Goal: Task Accomplishment & Management: Manage account settings

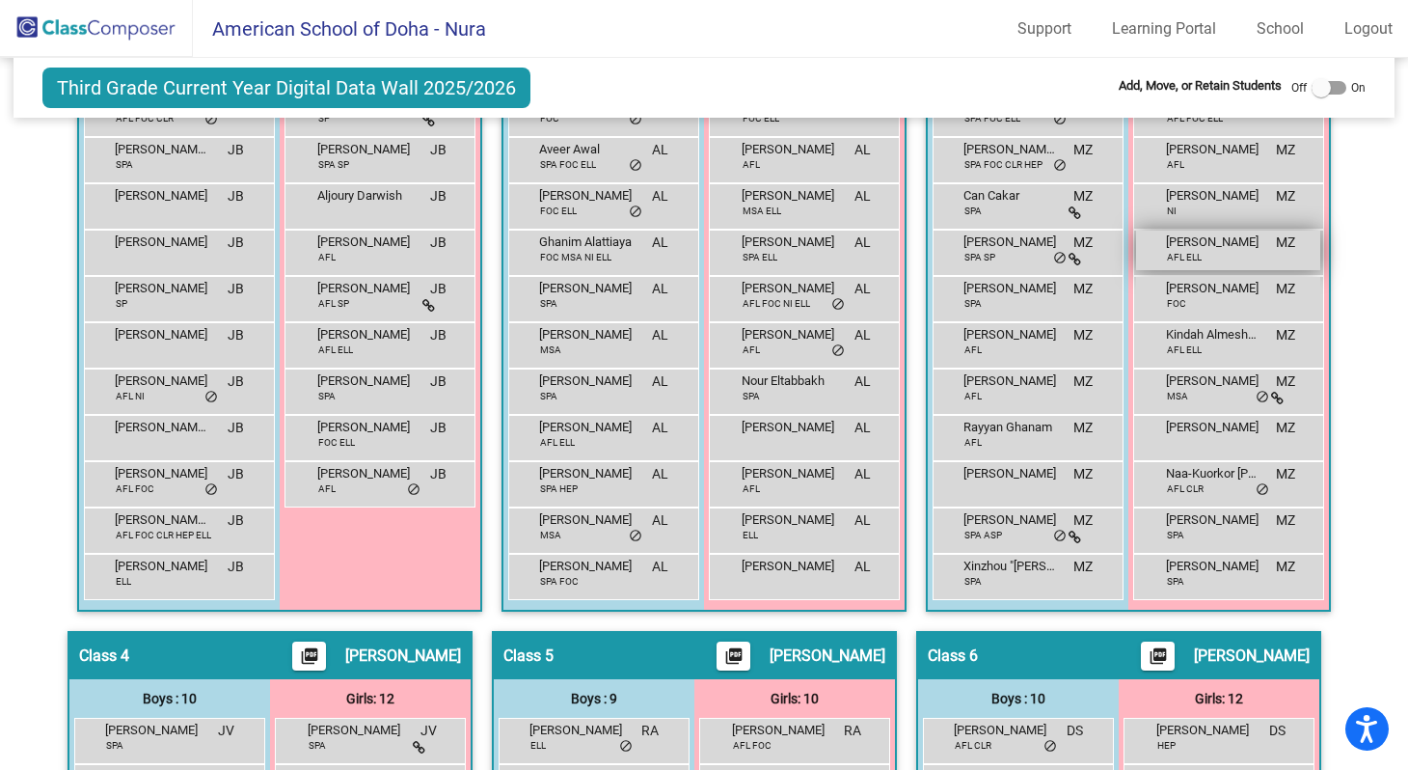
scroll to position [581, 0]
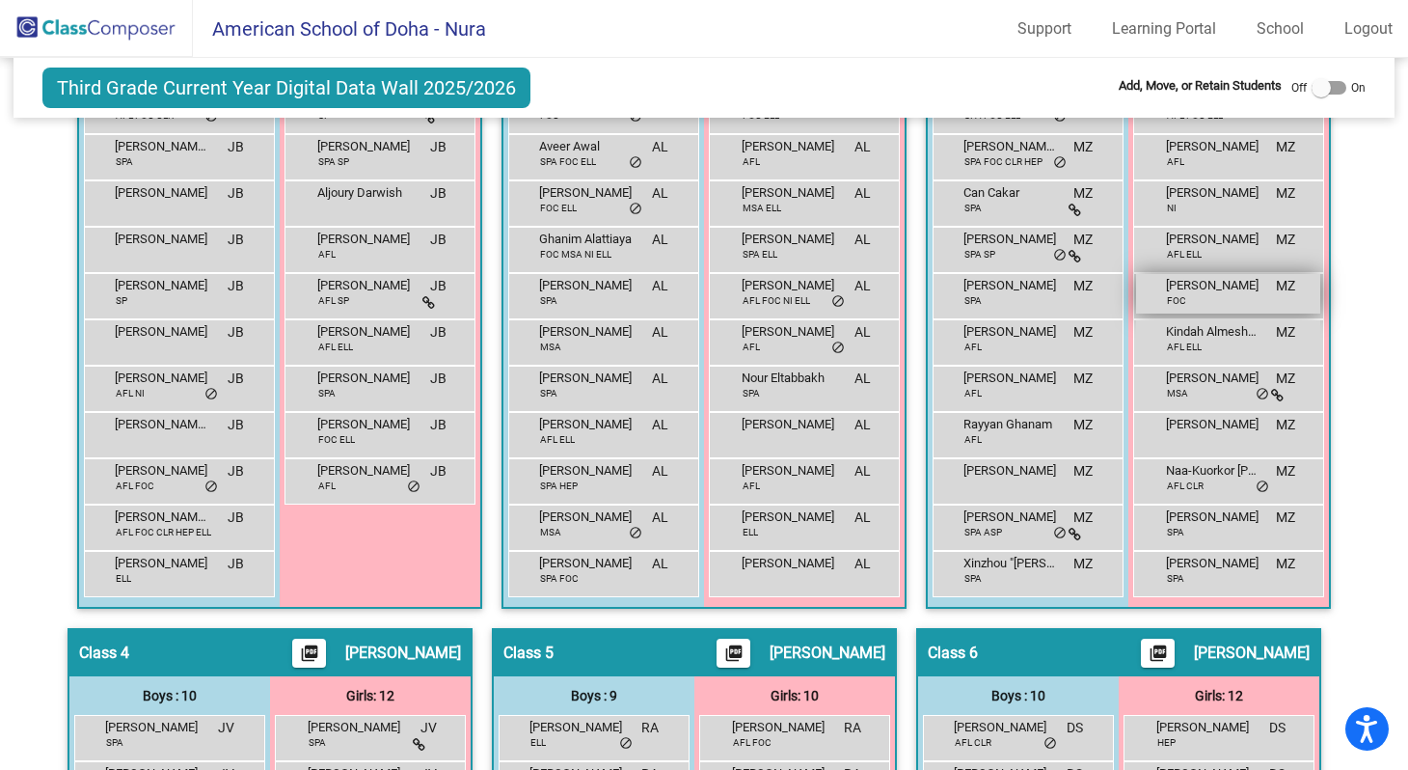
click at [1227, 293] on span "[PERSON_NAME]" at bounding box center [1214, 285] width 96 height 19
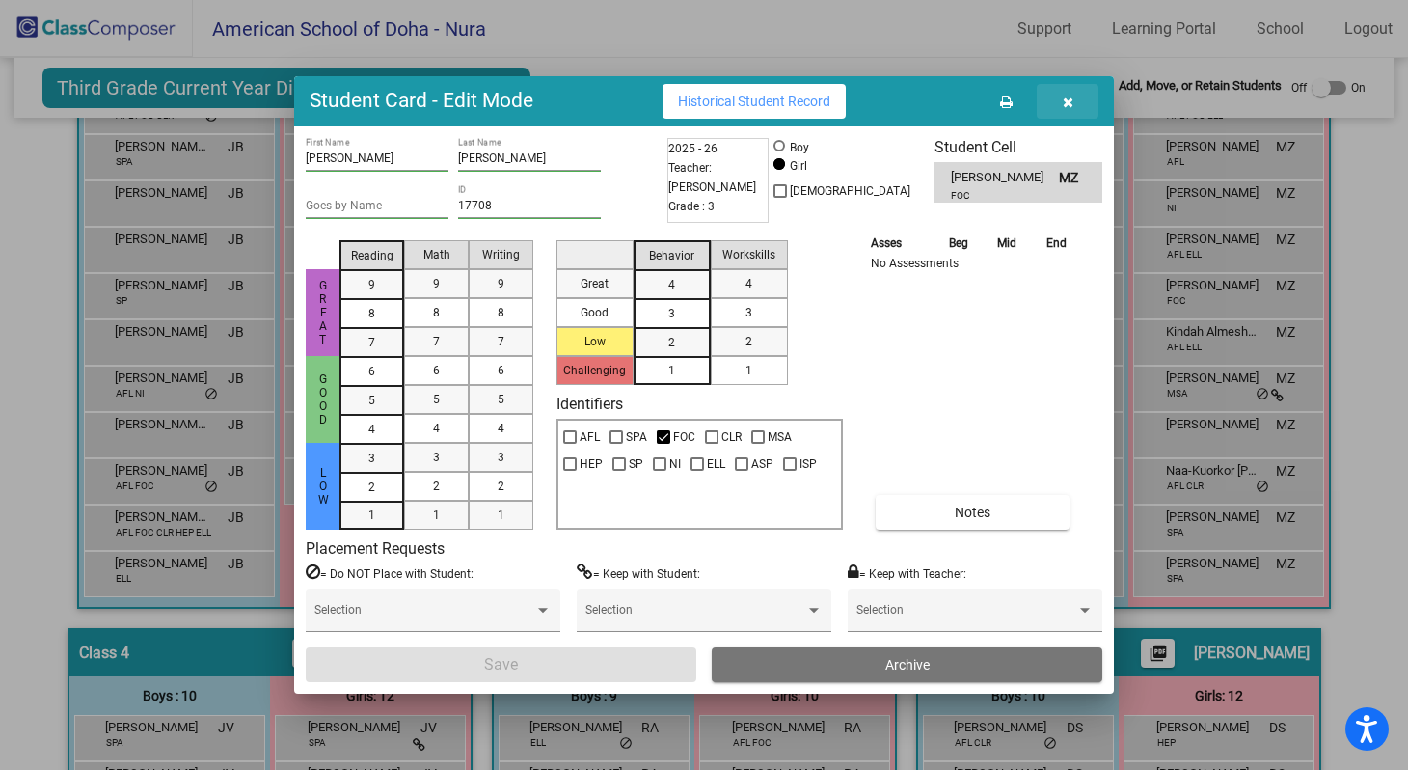
click at [1065, 103] on icon "button" at bounding box center [1068, 102] width 11 height 14
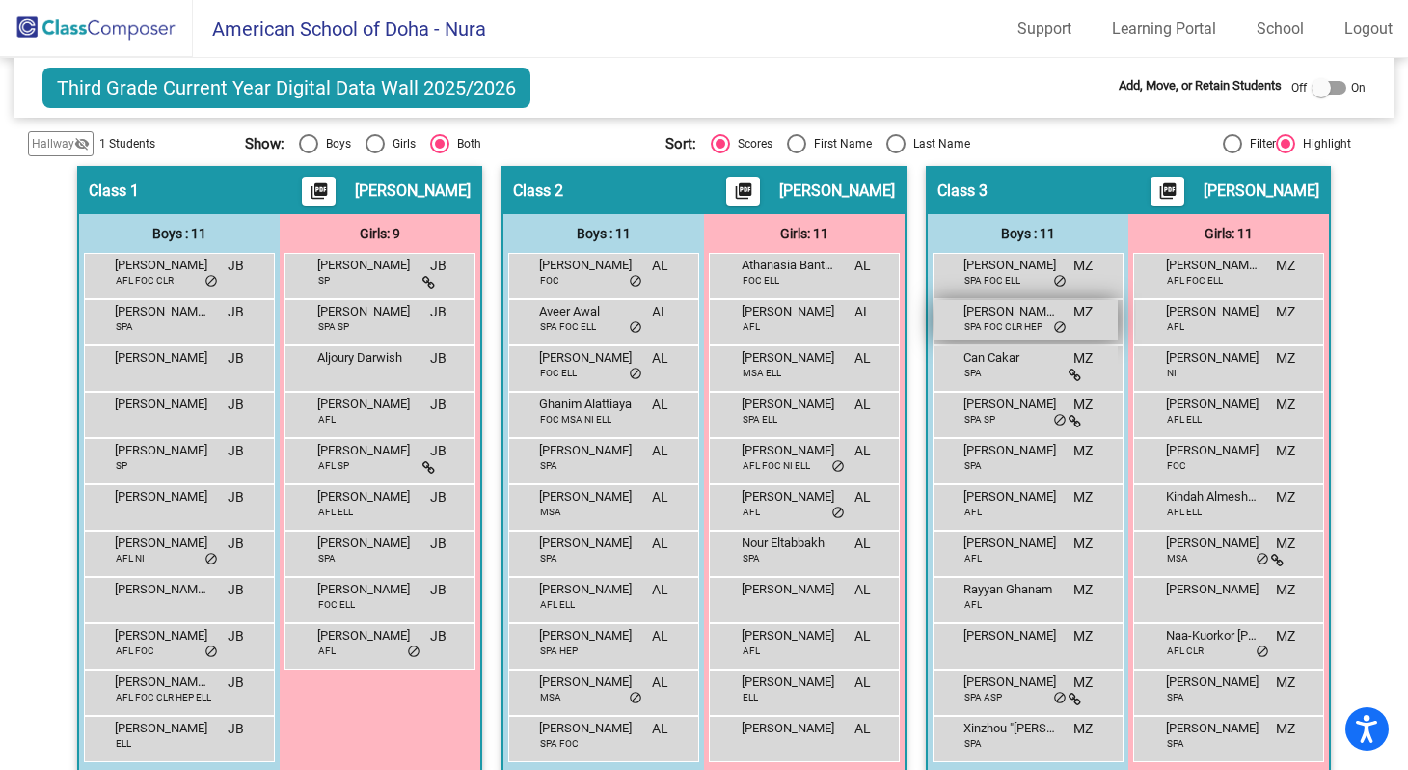
scroll to position [429, 0]
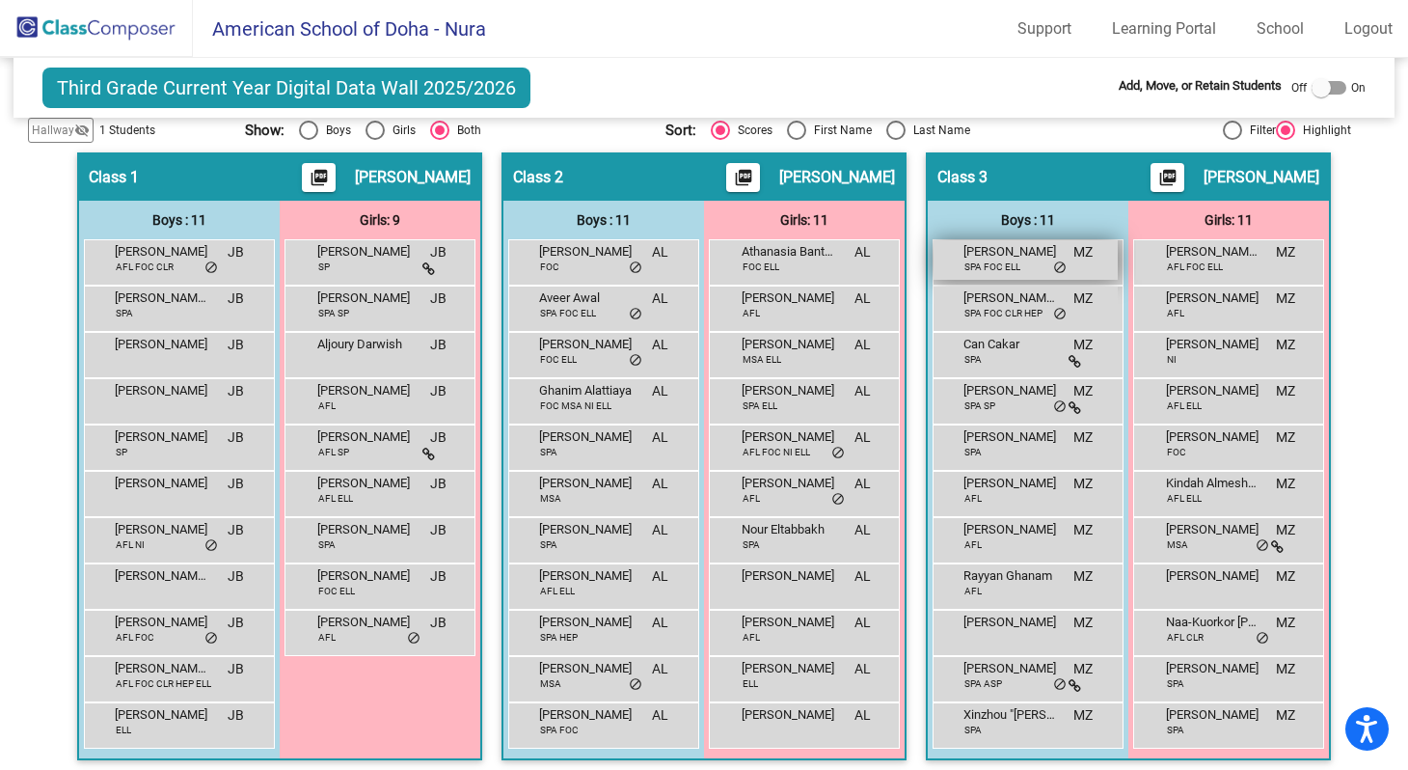
click at [1008, 260] on span "SPA FOC ELL" at bounding box center [992, 266] width 56 height 14
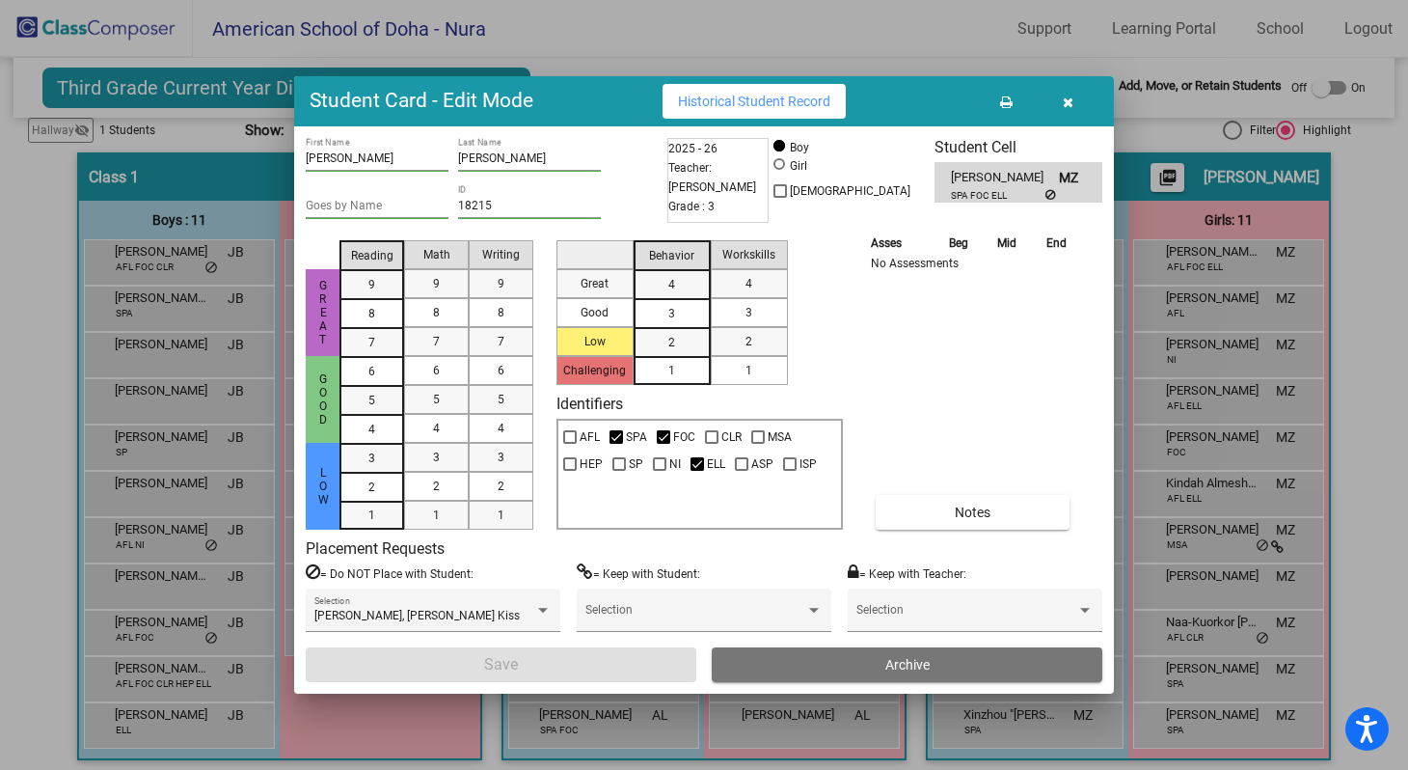
click at [1067, 104] on icon "button" at bounding box center [1068, 102] width 11 height 14
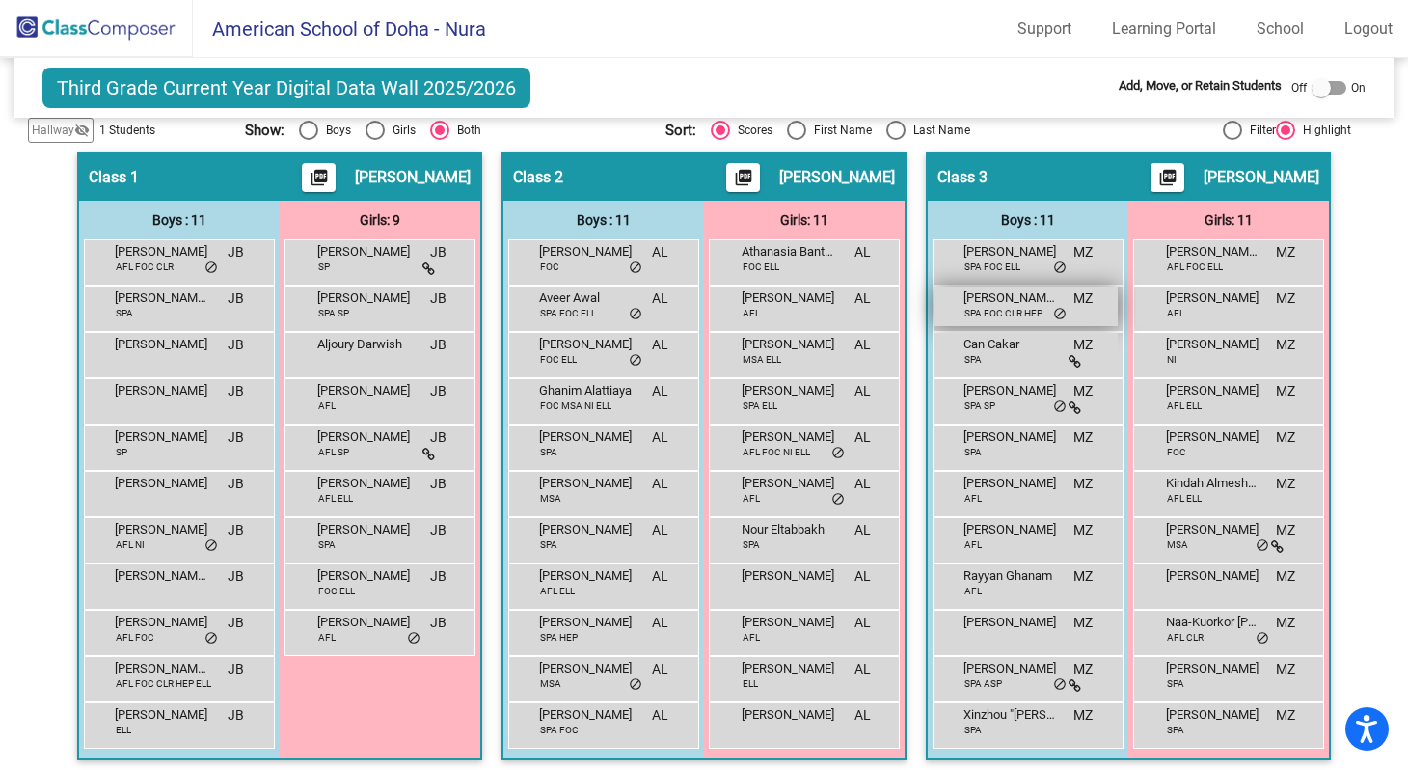
click at [1006, 303] on span "[PERSON_NAME] El [PERSON_NAME]" at bounding box center [1011, 297] width 96 height 19
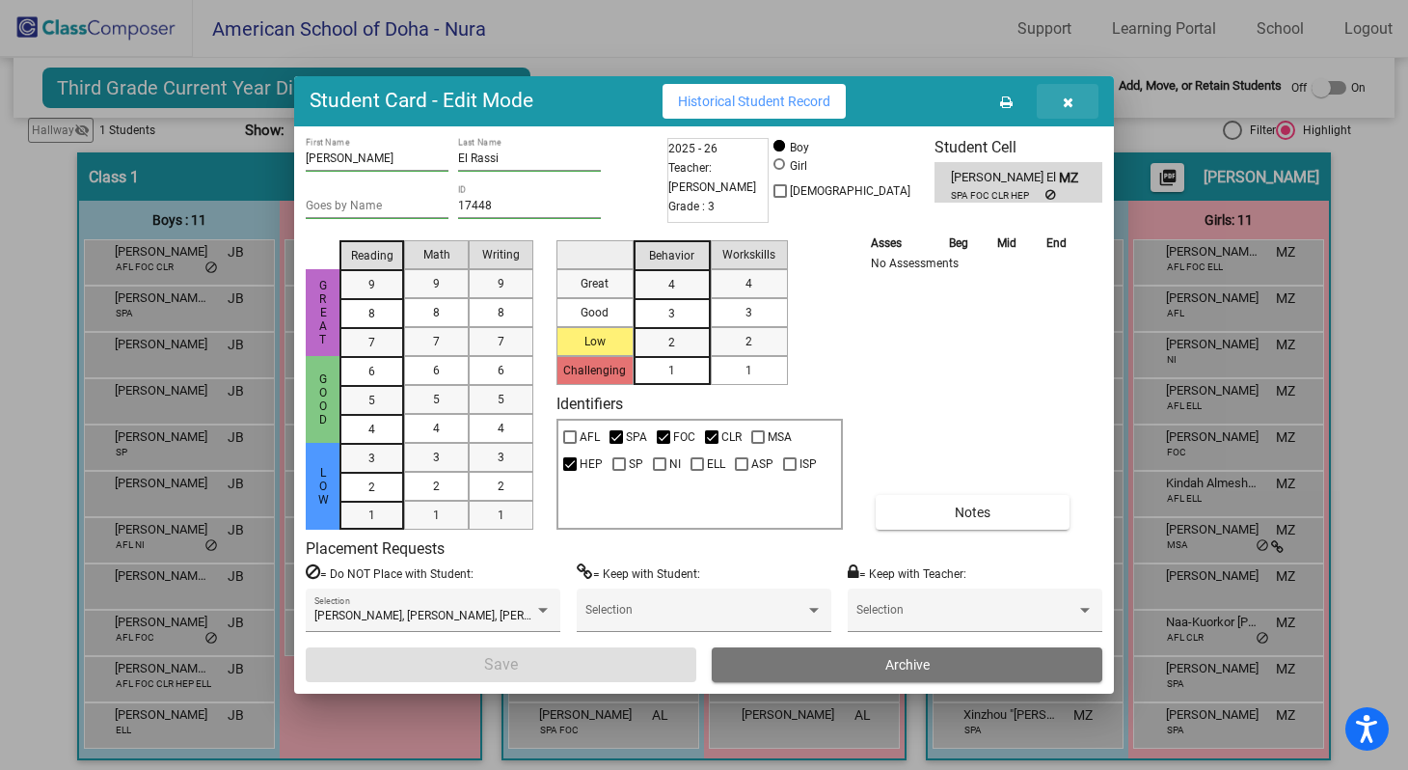
click at [1063, 108] on icon "button" at bounding box center [1068, 102] width 11 height 14
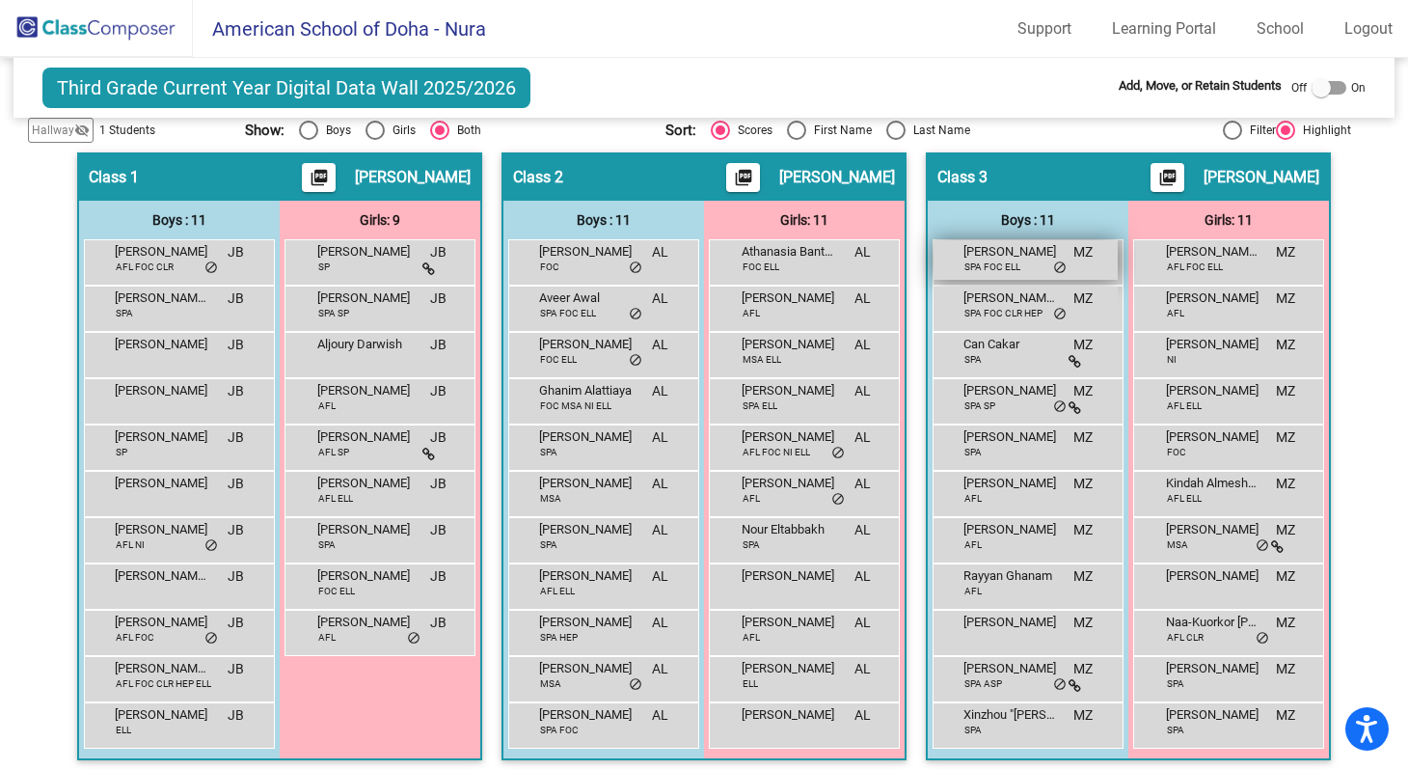
click at [996, 253] on span "[PERSON_NAME]" at bounding box center [1011, 251] width 96 height 19
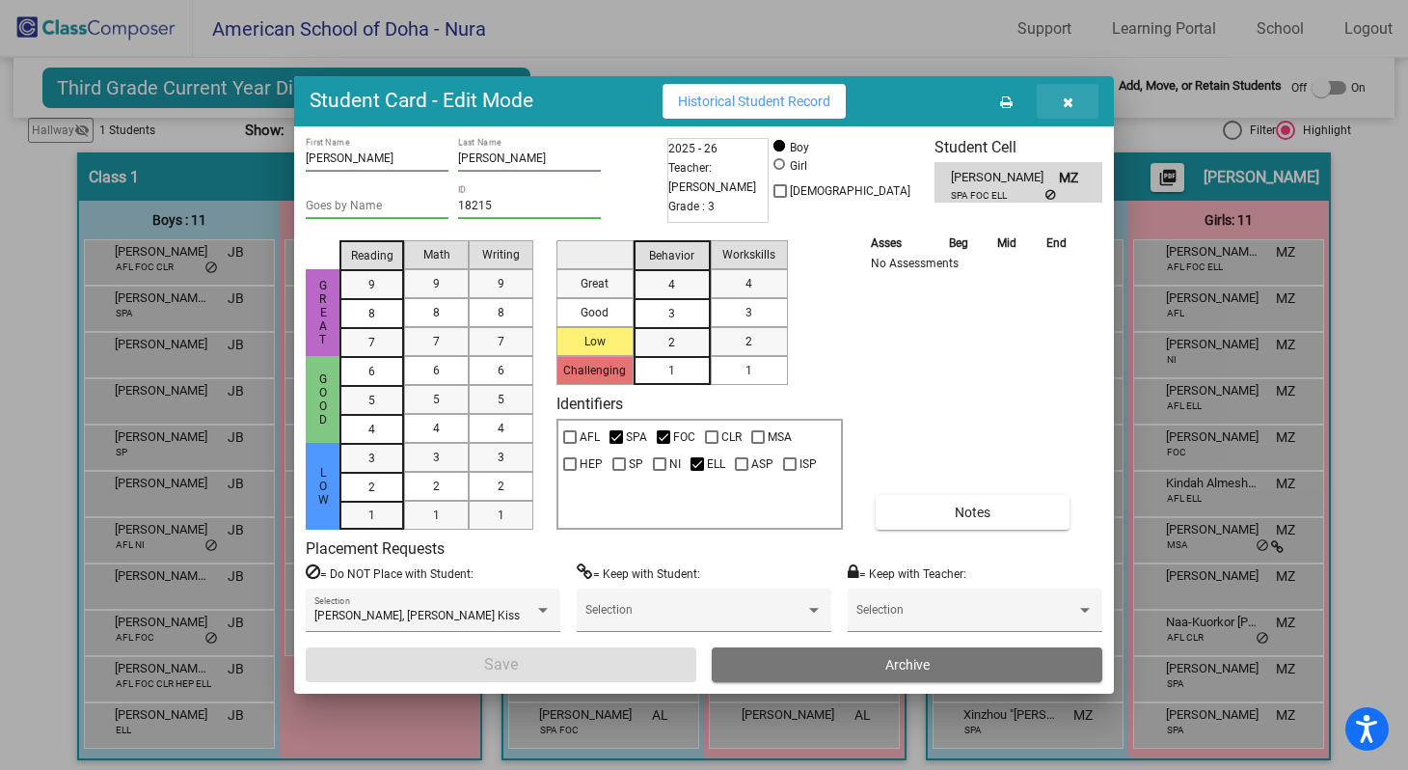
click at [1068, 105] on icon "button" at bounding box center [1068, 102] width 11 height 14
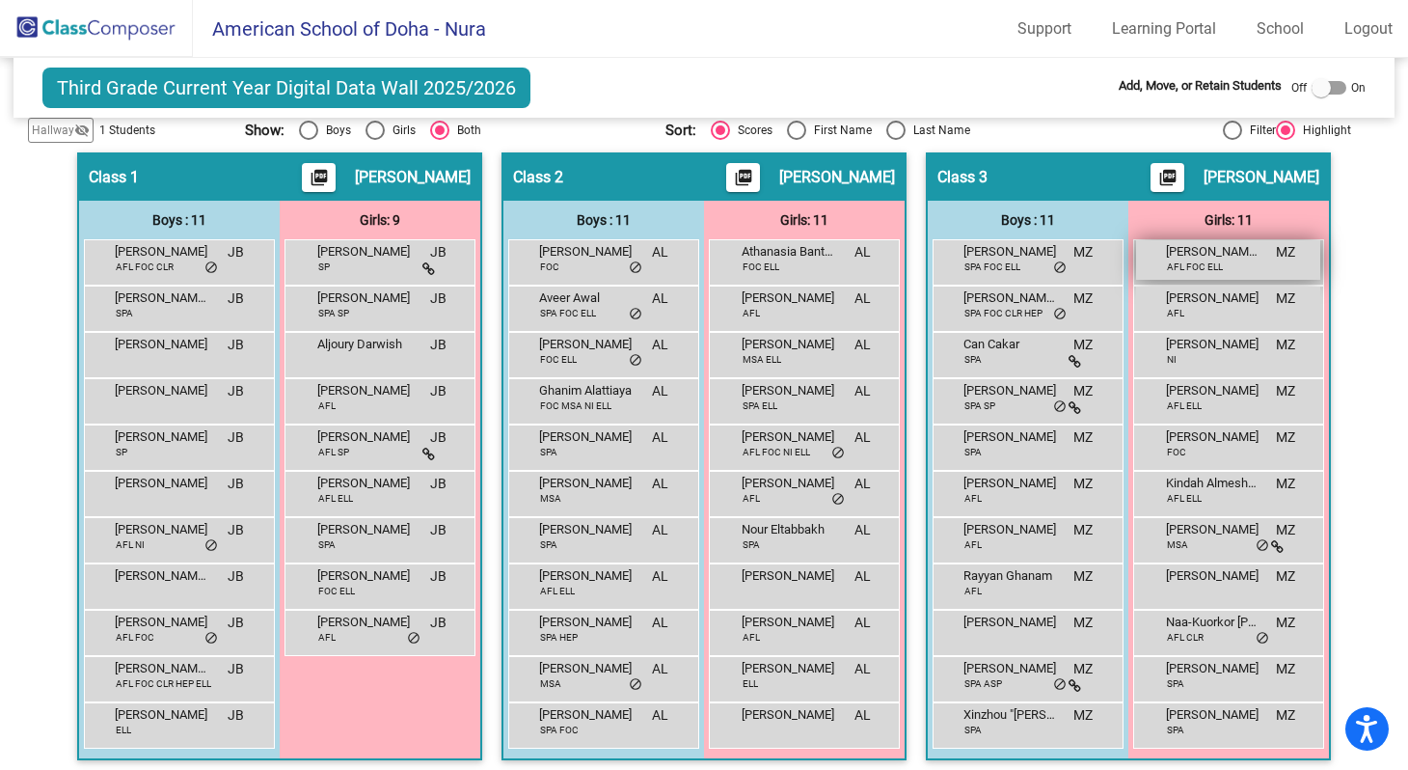
click at [1184, 257] on span "[PERSON_NAME] [PERSON_NAME]" at bounding box center [1214, 251] width 96 height 19
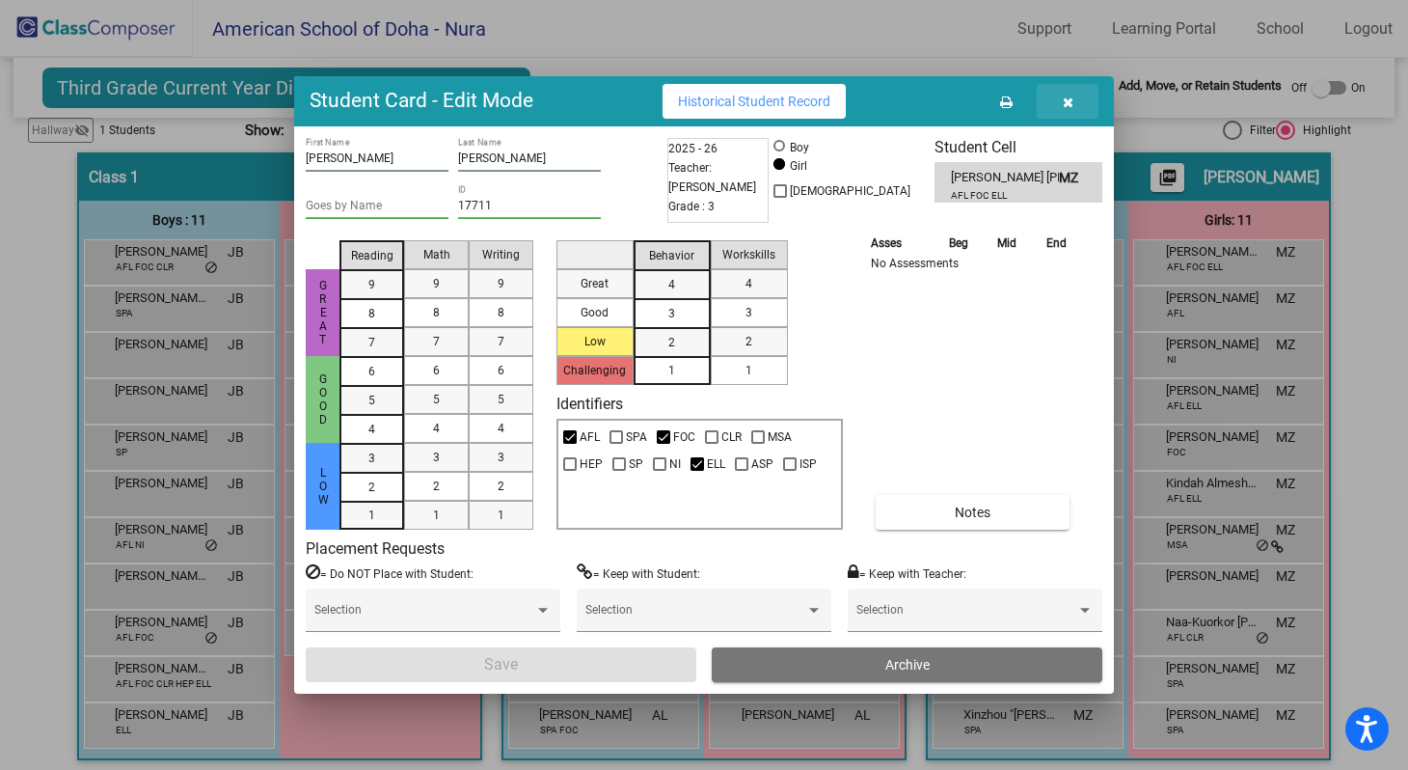
click at [1066, 103] on icon "button" at bounding box center [1068, 102] width 11 height 14
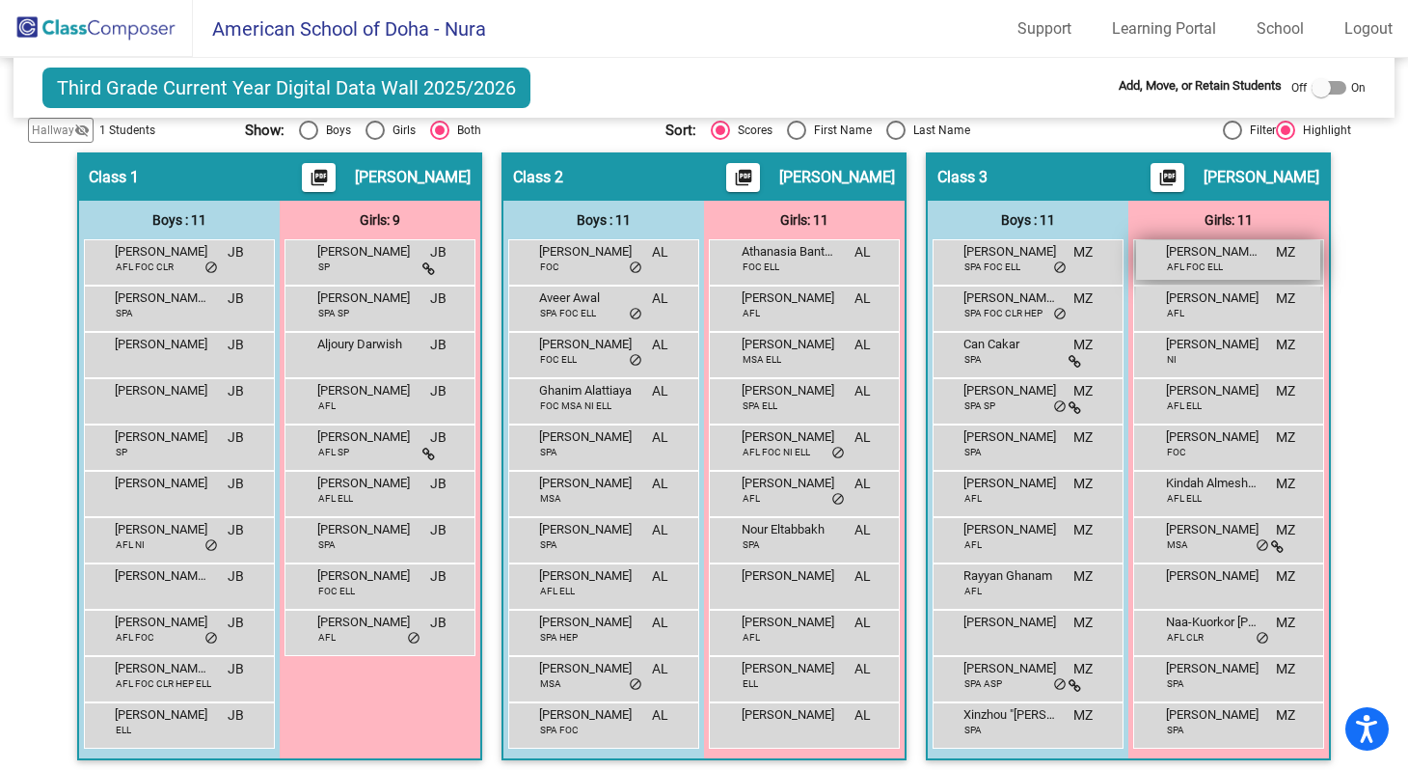
click at [1179, 257] on span "[PERSON_NAME] [PERSON_NAME]" at bounding box center [1214, 251] width 96 height 19
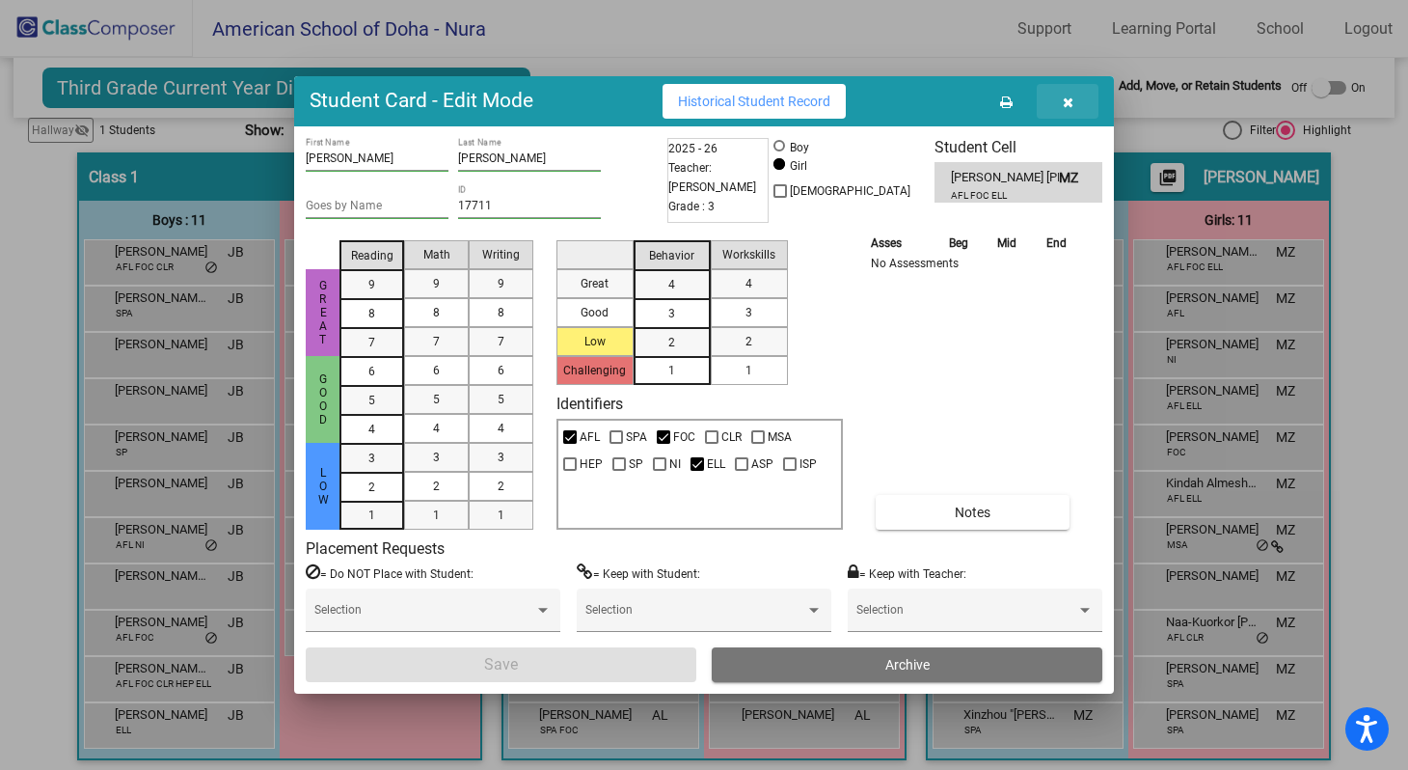
click at [1067, 99] on icon "button" at bounding box center [1068, 102] width 11 height 14
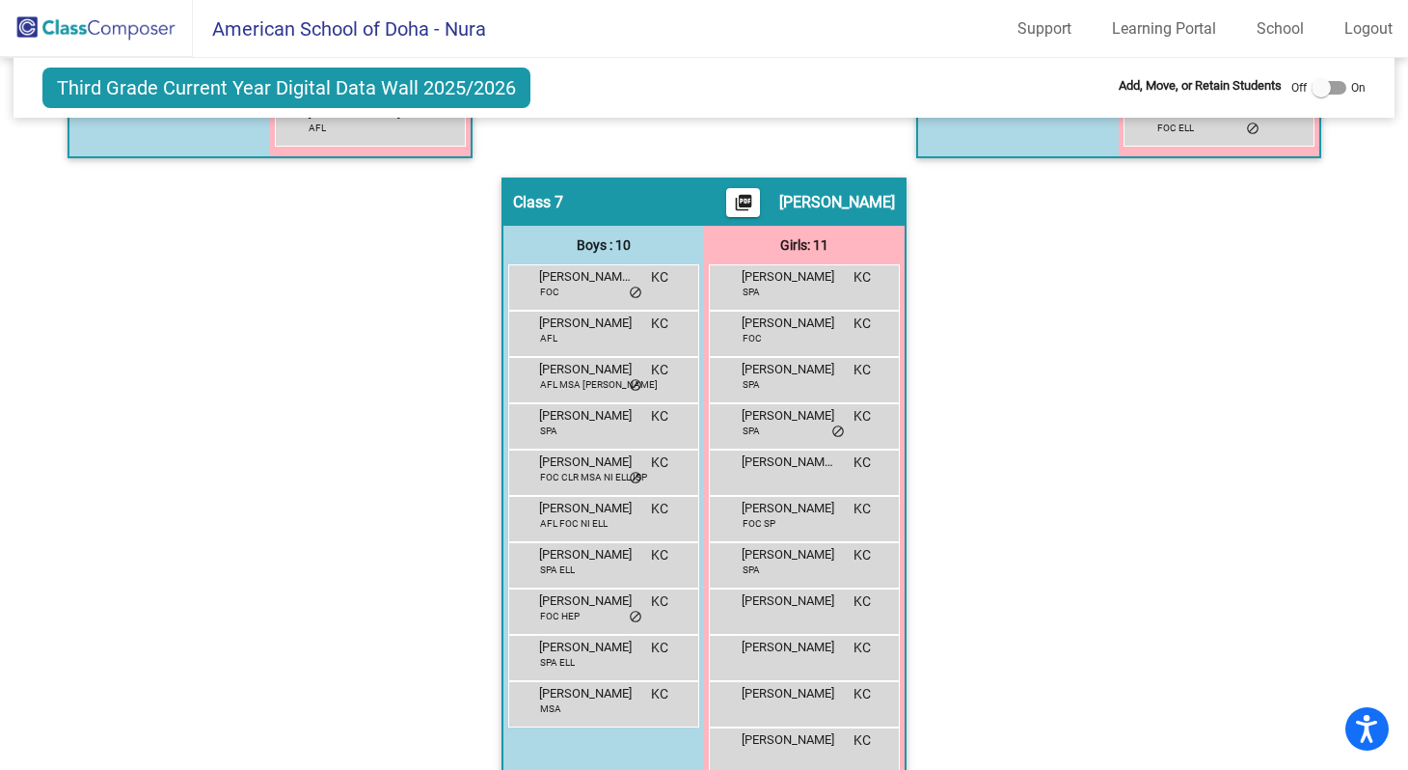
scroll to position [1710, 0]
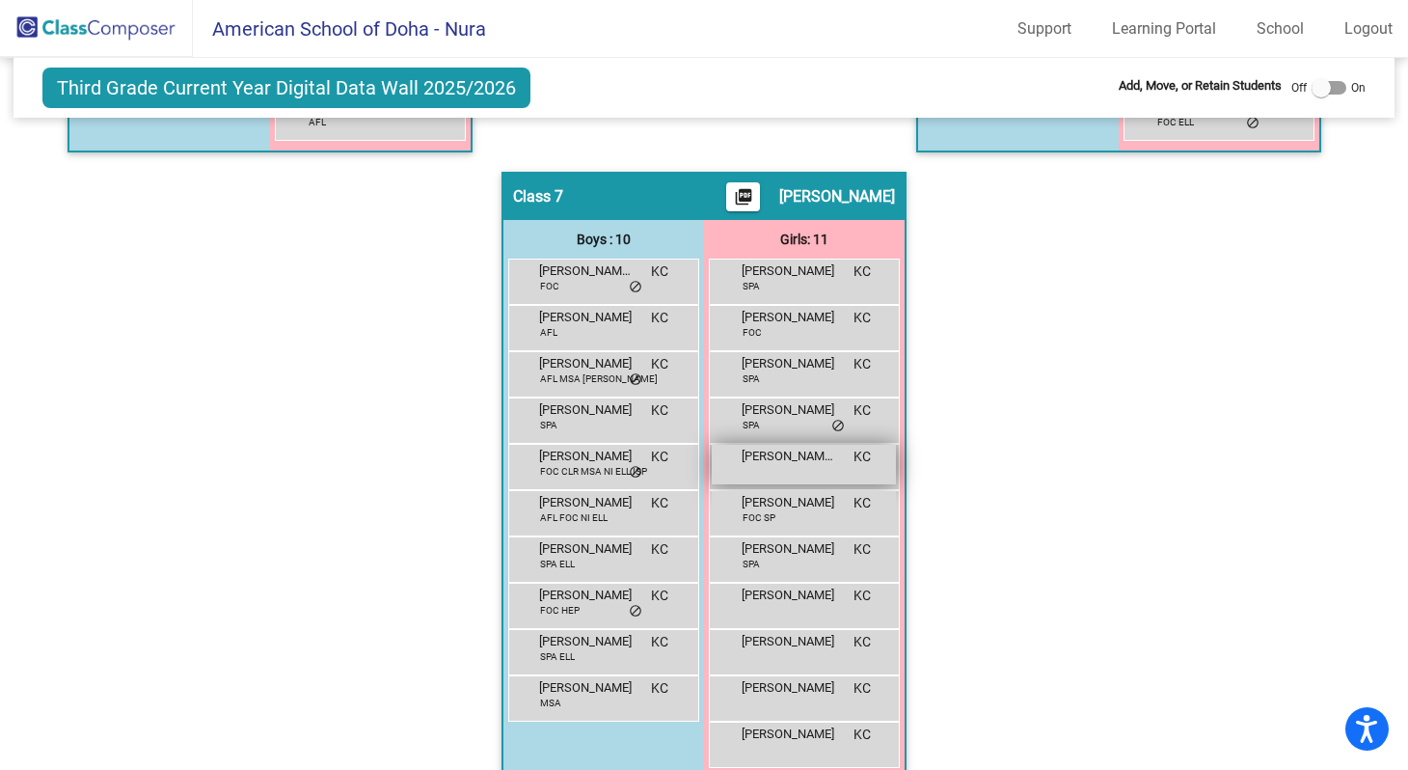
click at [767, 458] on span "[PERSON_NAME] [PERSON_NAME]" at bounding box center [790, 455] width 96 height 19
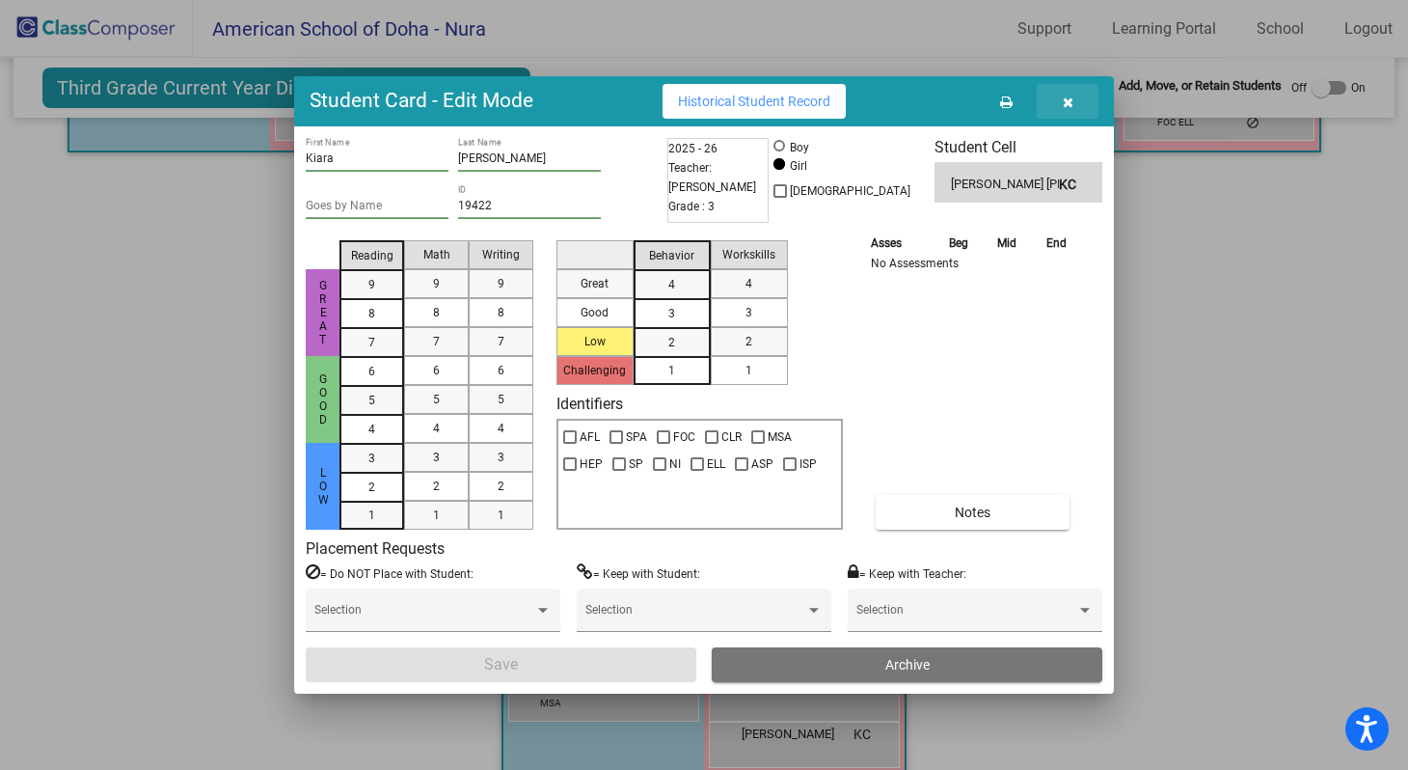
click at [1067, 103] on icon "button" at bounding box center [1068, 102] width 11 height 14
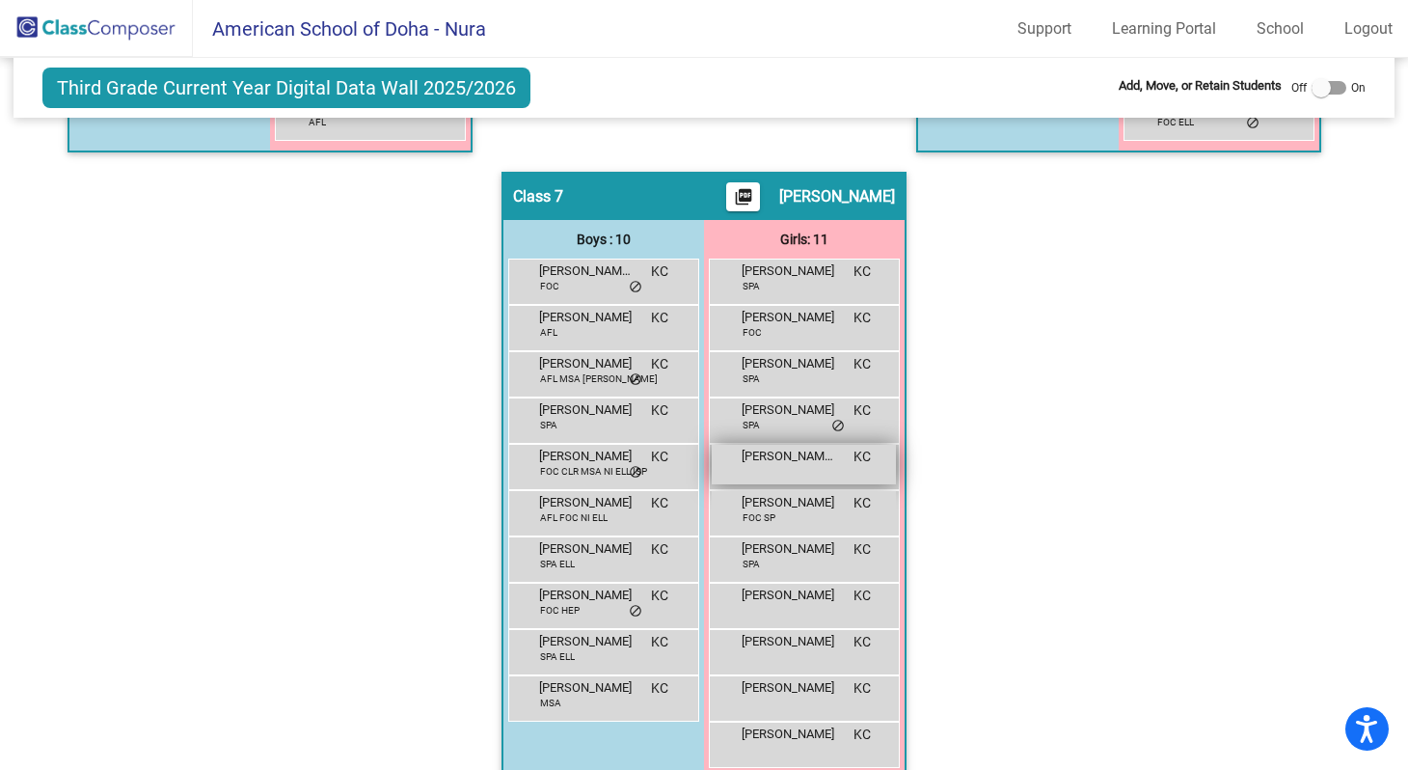
click at [772, 469] on div "[PERSON_NAME] [PERSON_NAME] KC lock do_not_disturb_alt" at bounding box center [804, 465] width 184 height 40
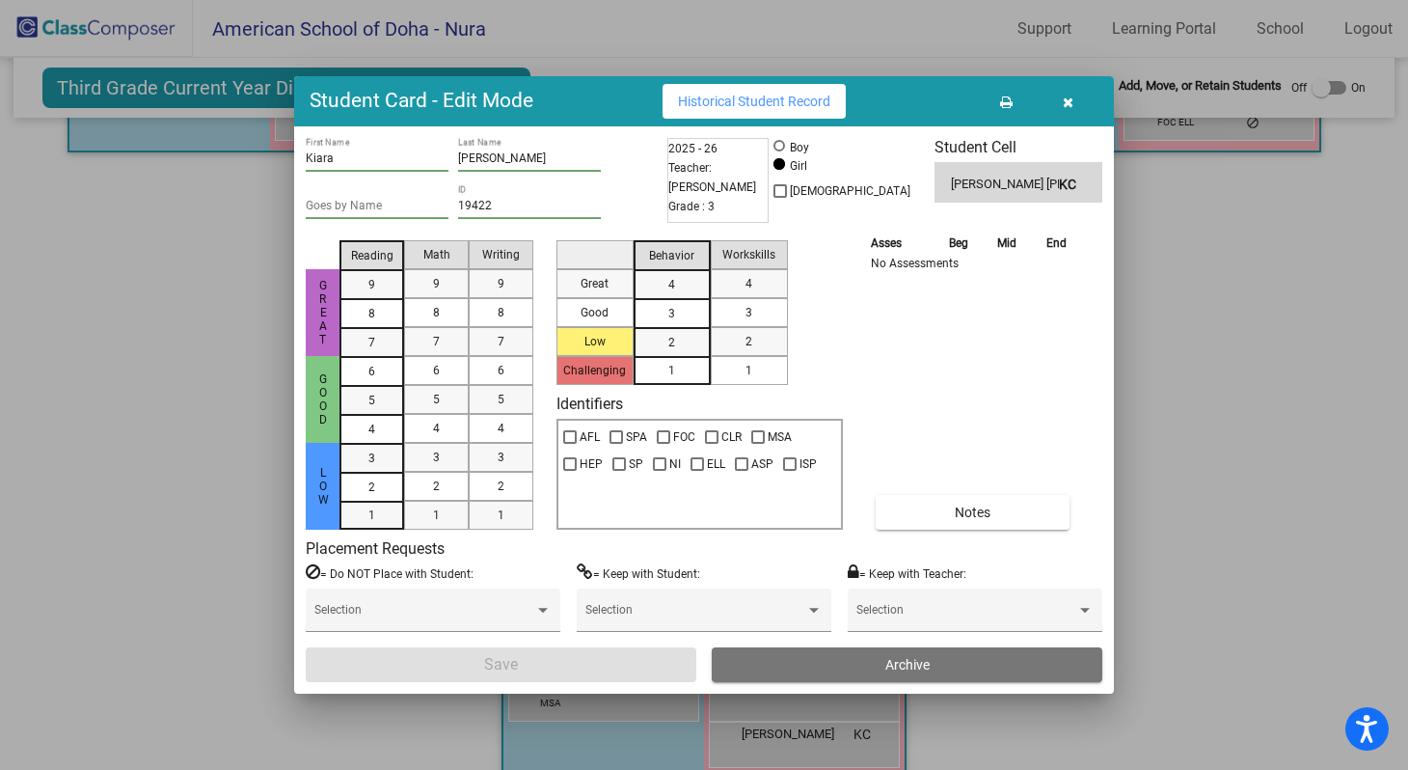
click at [1070, 101] on icon "button" at bounding box center [1068, 102] width 11 height 14
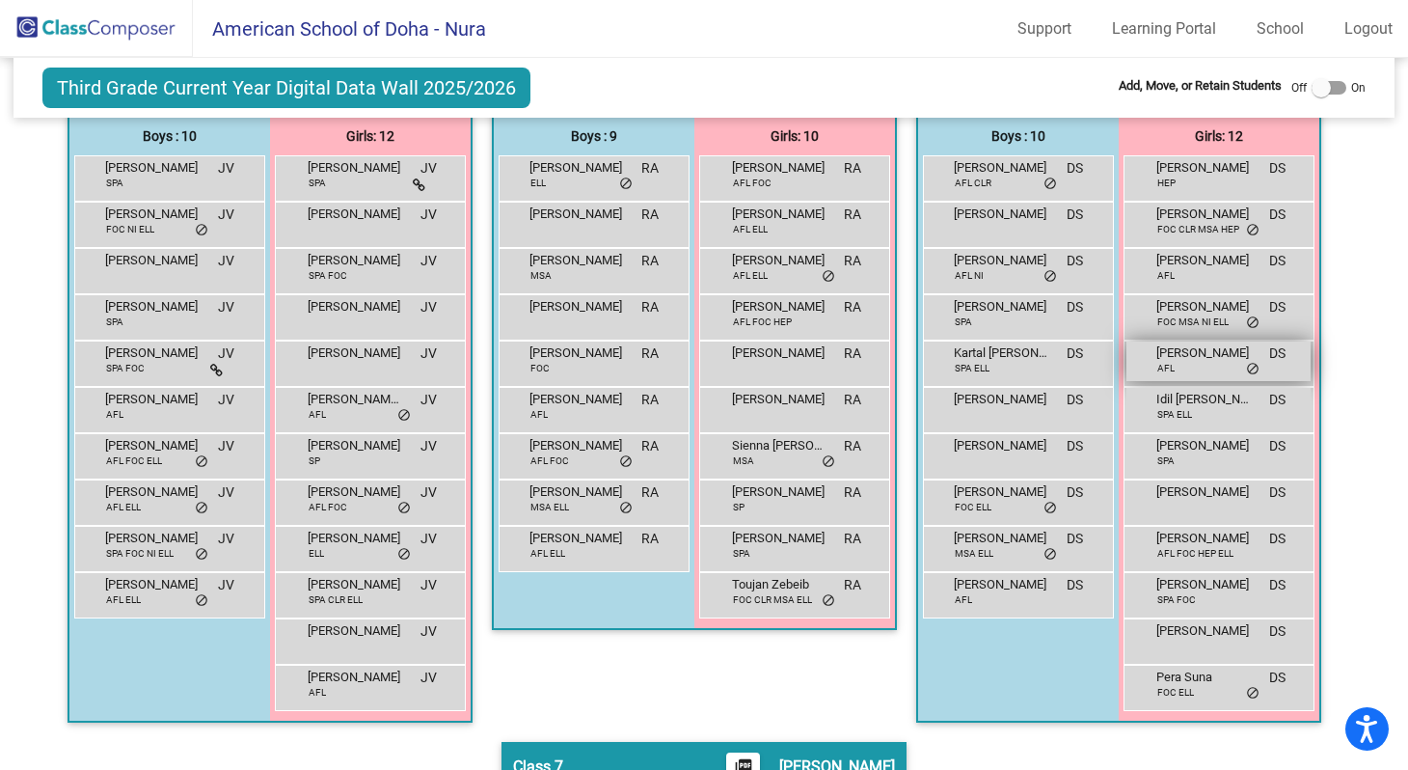
scroll to position [1143, 0]
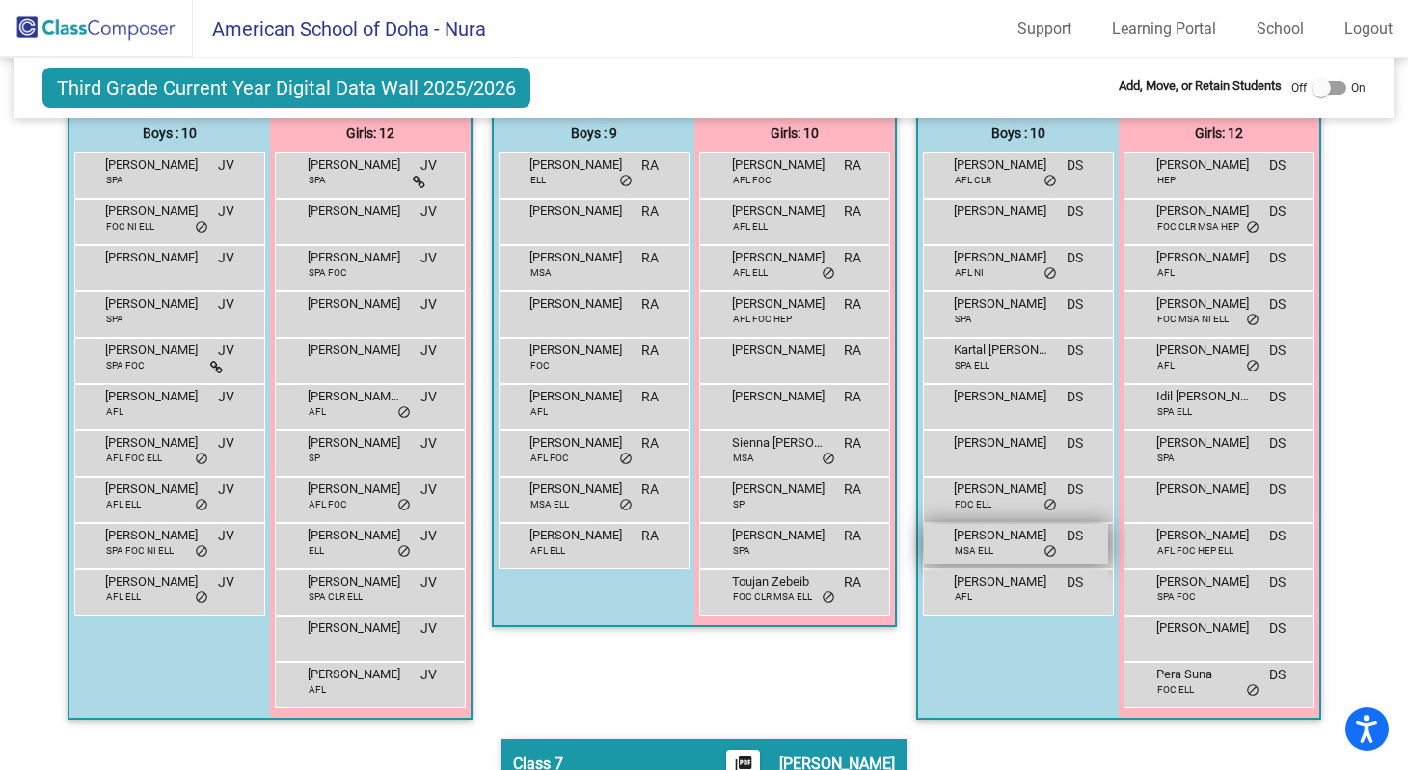
click at [999, 553] on div "[PERSON_NAME] MSA ELL DS lock do_not_disturb_alt" at bounding box center [1016, 544] width 184 height 40
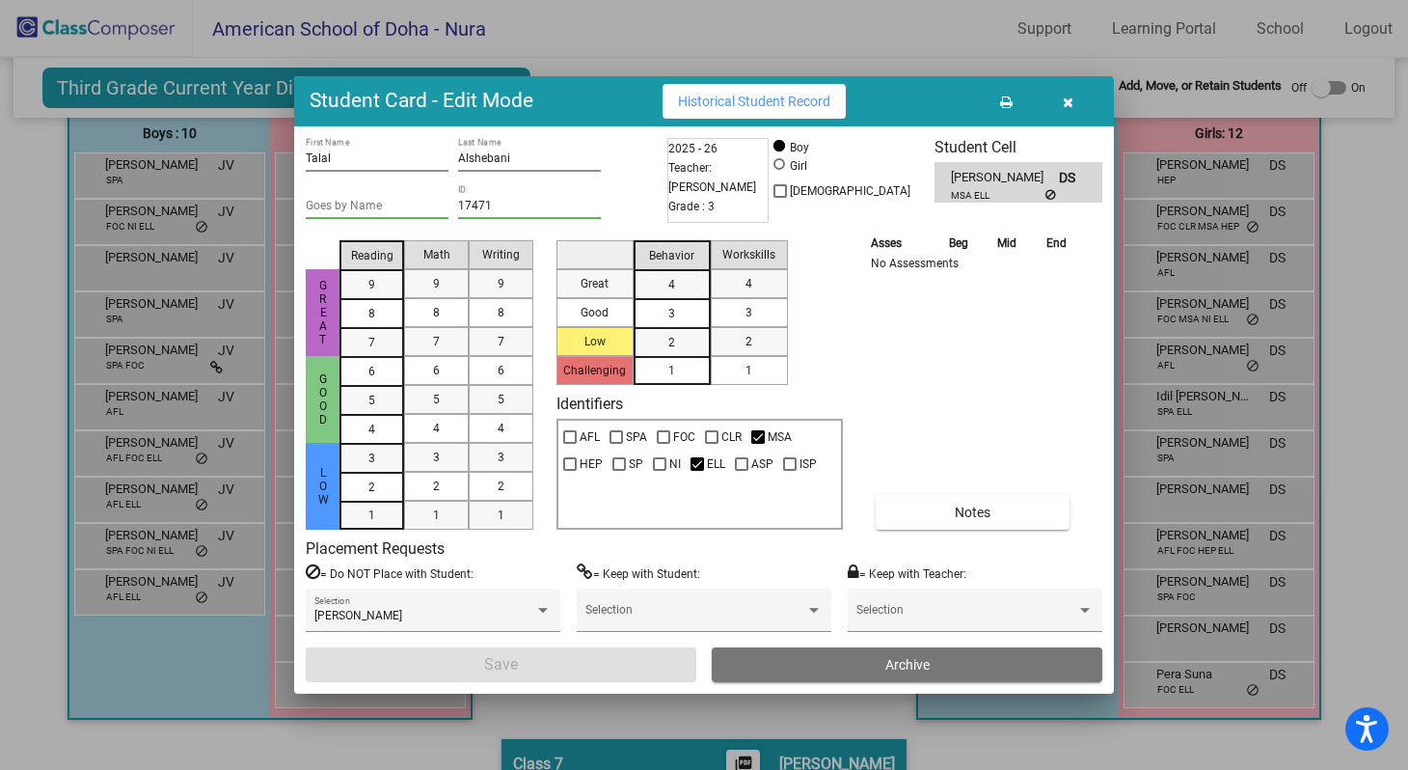
click at [1068, 104] on icon "button" at bounding box center [1068, 102] width 11 height 14
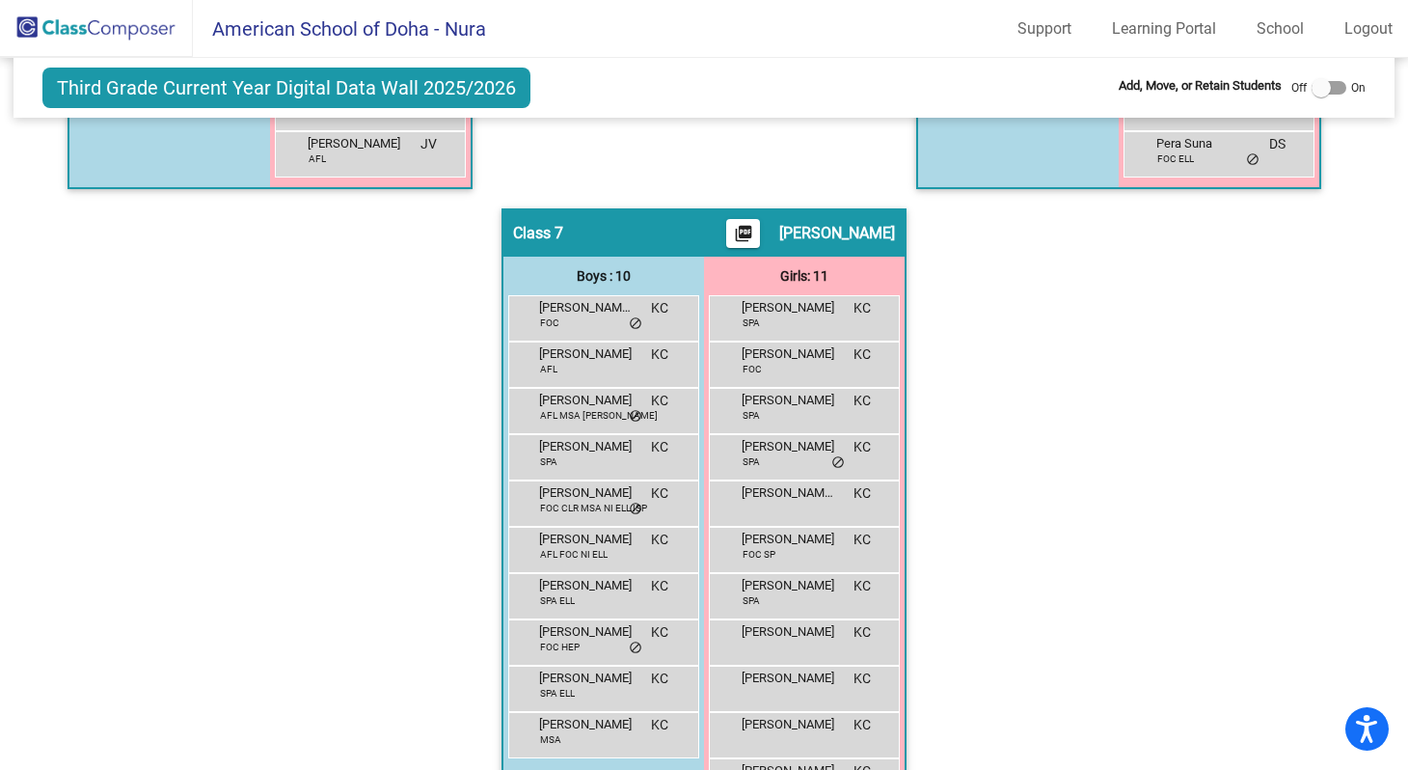
scroll to position [1738, 0]
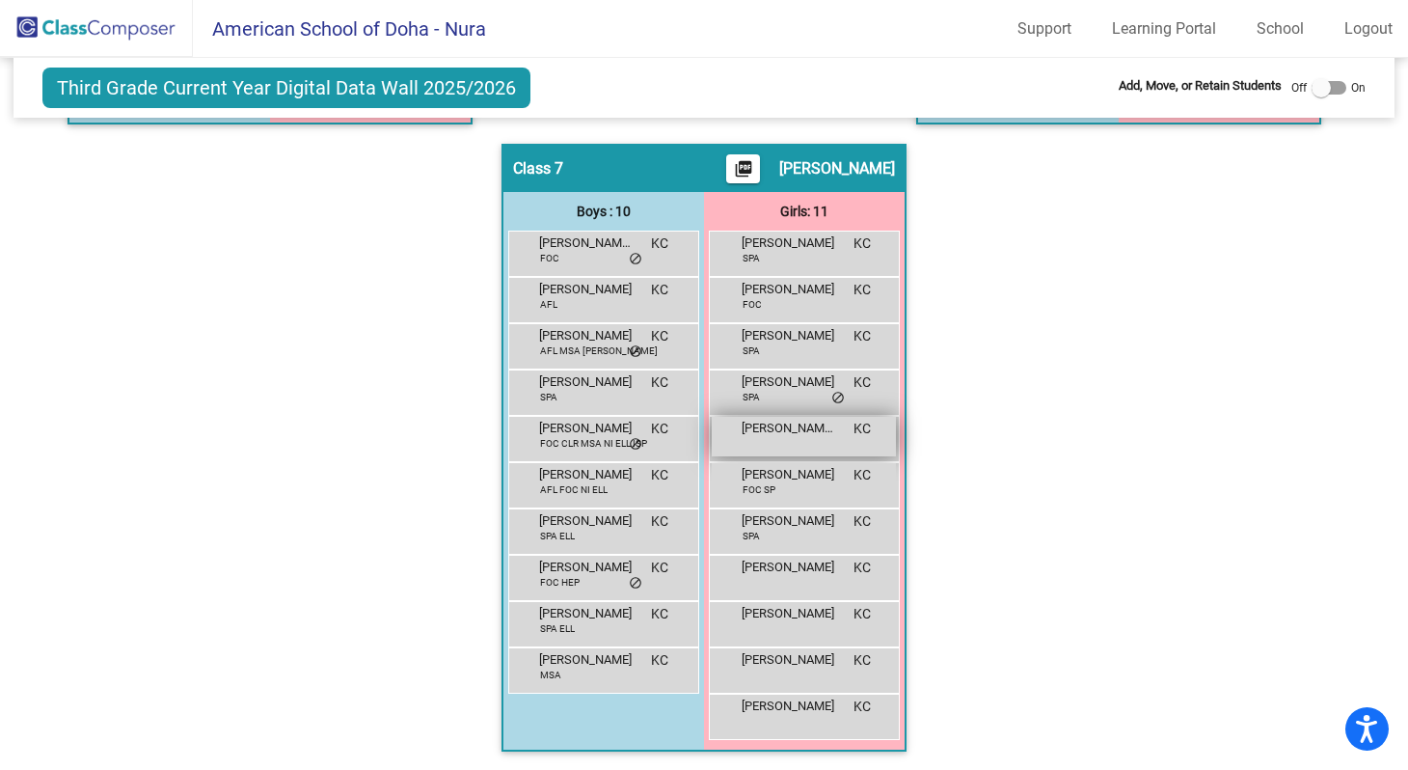
click at [779, 427] on span "[PERSON_NAME] [PERSON_NAME]" at bounding box center [790, 428] width 96 height 19
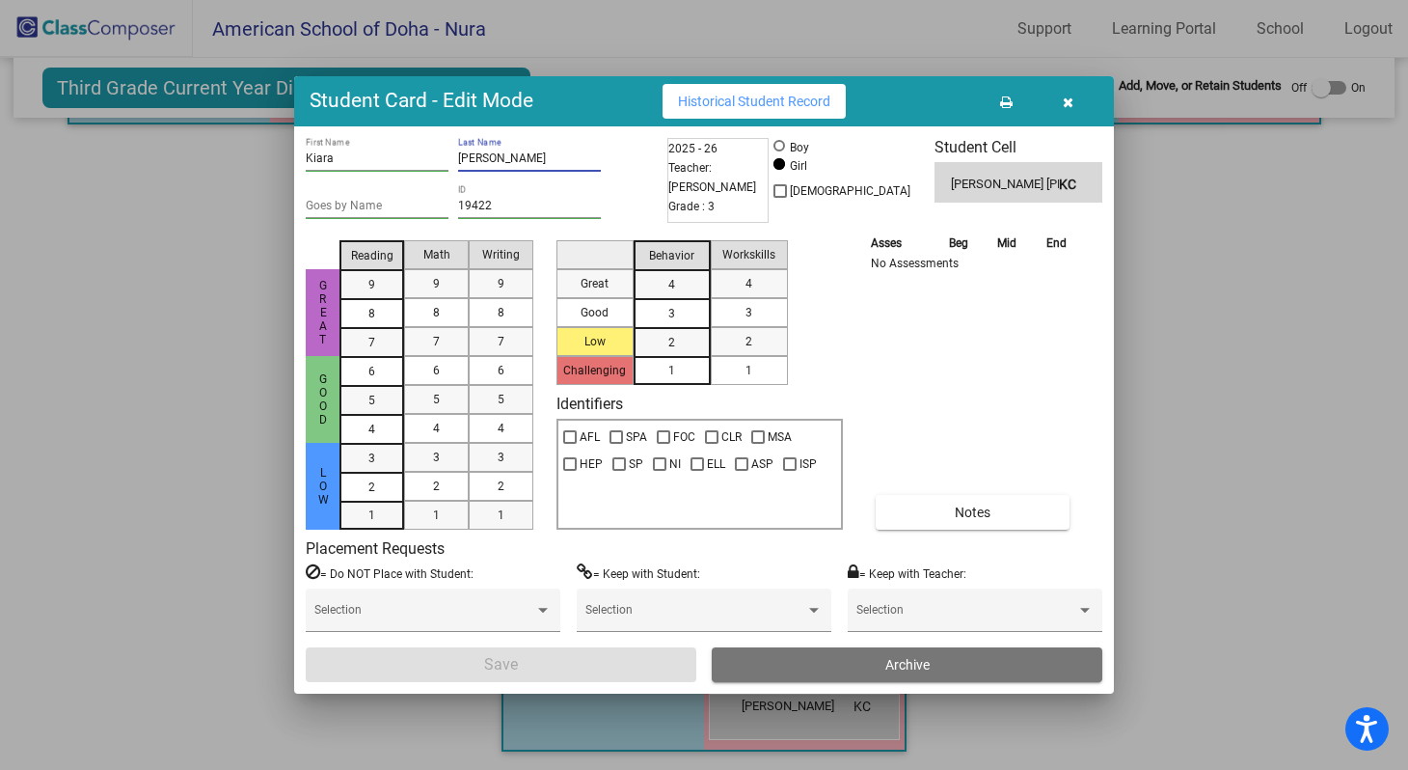
drag, startPoint x: 523, startPoint y: 157, endPoint x: 455, endPoint y: 157, distance: 67.5
click at [455, 157] on div "[PERSON_NAME] First Name [PERSON_NAME] Last Name" at bounding box center [484, 161] width 357 height 47
